Goal: Information Seeking & Learning: Learn about a topic

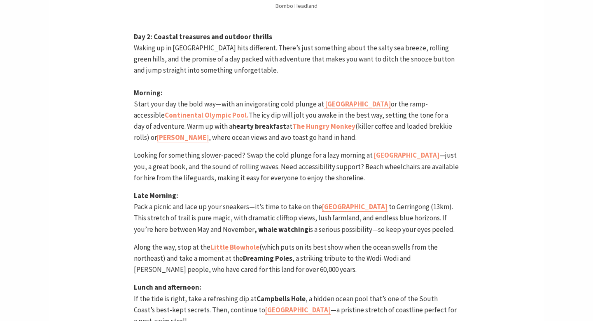
scroll to position [1422, 0]
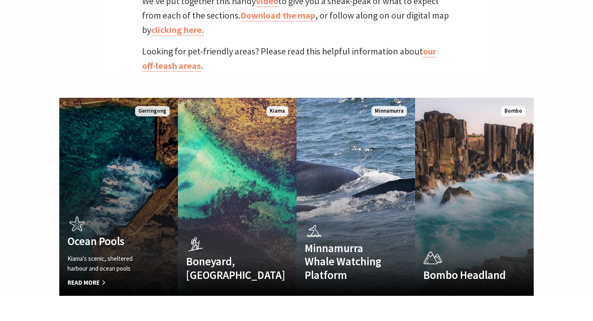
scroll to position [496, 0]
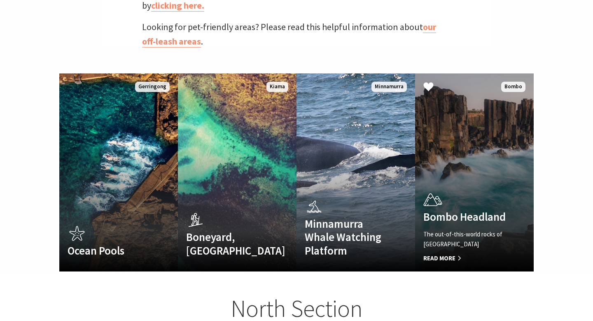
click at [470, 210] on h4 "Bombo Headland" at bounding box center [466, 216] width 84 height 13
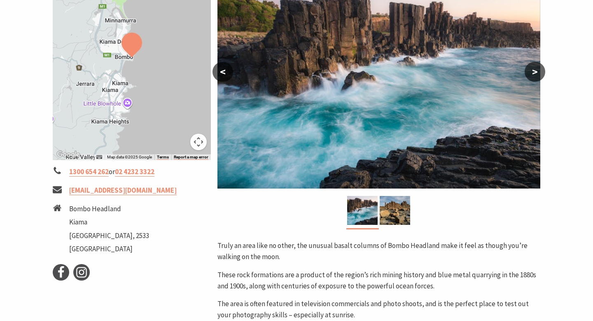
scroll to position [172, 0]
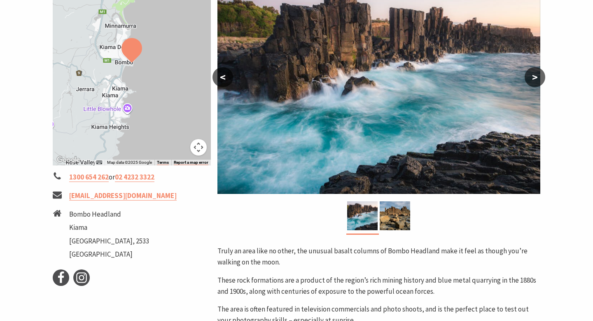
click at [536, 72] on button ">" at bounding box center [535, 77] width 21 height 20
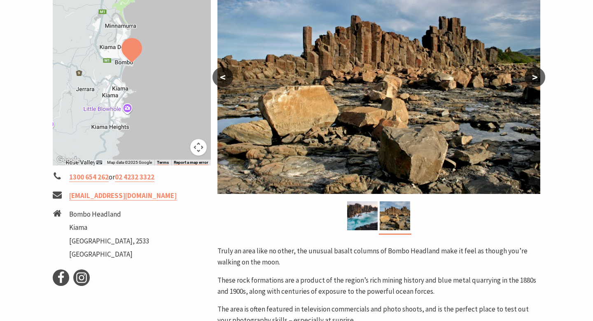
click at [536, 72] on button ">" at bounding box center [535, 77] width 21 height 20
click at [534, 80] on button ">" at bounding box center [535, 77] width 21 height 20
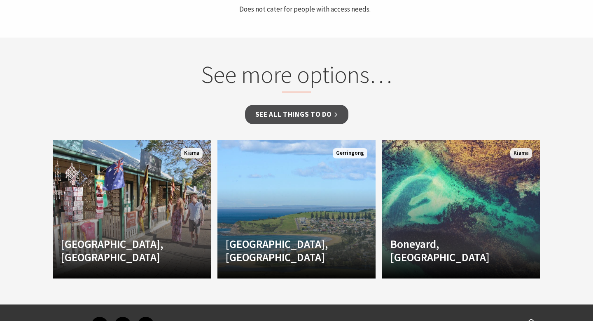
scroll to position [640, 0]
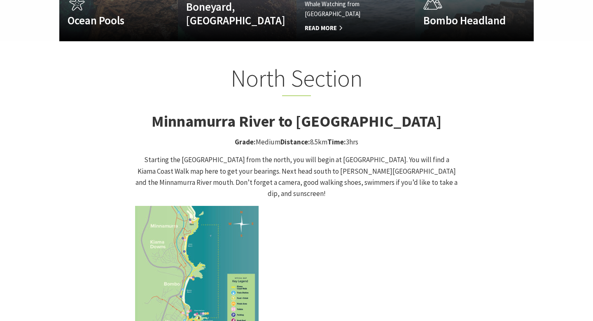
scroll to position [815, 0]
